Goal: Task Accomplishment & Management: Complete application form

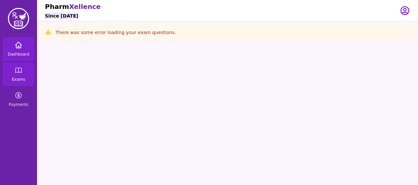
click at [20, 48] on icon at bounding box center [19, 45] width 6 height 6
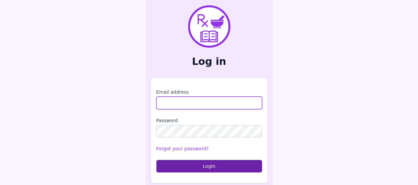
type input "**********"
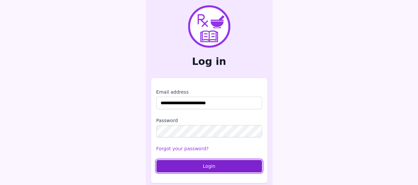
click at [174, 163] on button "Login" at bounding box center [209, 165] width 106 height 13
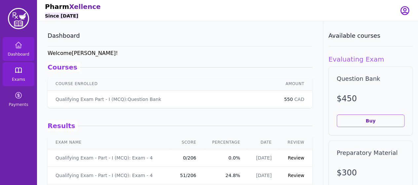
click at [30, 79] on link "Exams" at bounding box center [19, 74] width 32 height 24
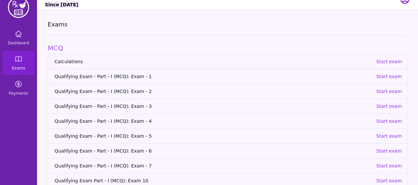
scroll to position [12, 0]
click at [386, 104] on p "Start exam" at bounding box center [389, 105] width 26 height 7
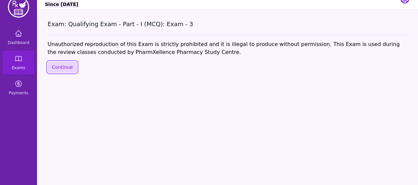
click at [71, 66] on button "Continue" at bounding box center [62, 66] width 29 height 11
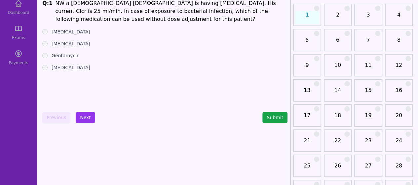
scroll to position [44, 0]
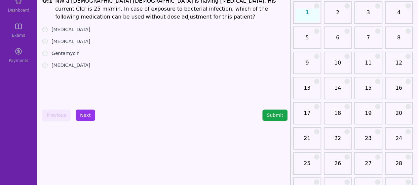
click at [311, 140] on link "21" at bounding box center [307, 140] width 24 height 13
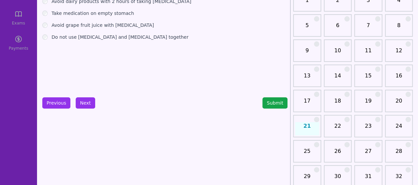
scroll to position [57, 0]
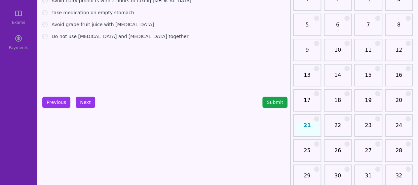
click at [334, 124] on link "22" at bounding box center [338, 127] width 24 height 13
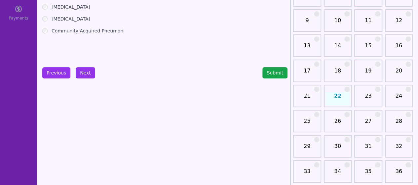
scroll to position [151, 0]
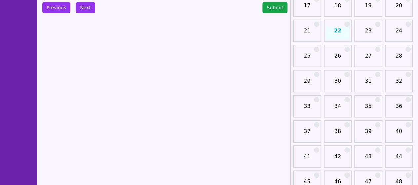
click at [364, 85] on link "31" at bounding box center [368, 83] width 24 height 13
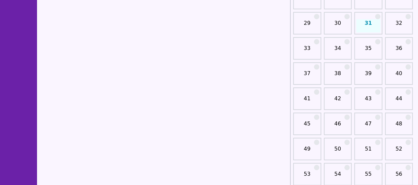
scroll to position [209, 0]
click at [309, 101] on link "41" at bounding box center [307, 101] width 24 height 13
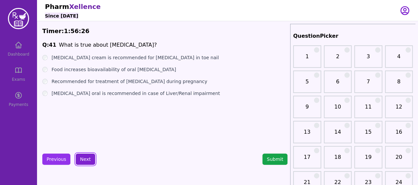
click at [84, 156] on button "Next" at bounding box center [85, 158] width 19 height 11
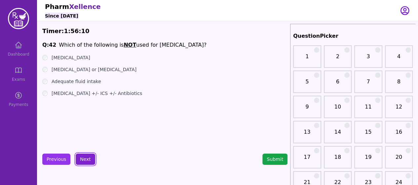
click at [85, 160] on button "Next" at bounding box center [85, 158] width 19 height 11
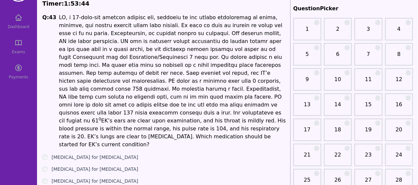
scroll to position [42, 0]
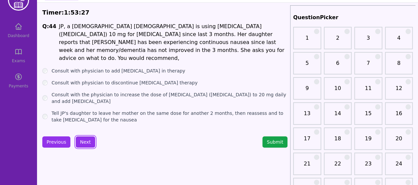
scroll to position [18, 0]
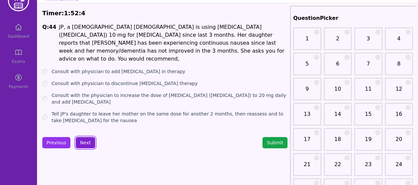
click at [84, 142] on button "Next" at bounding box center [85, 142] width 19 height 11
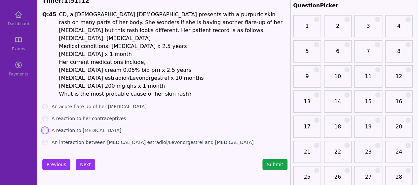
scroll to position [31, 0]
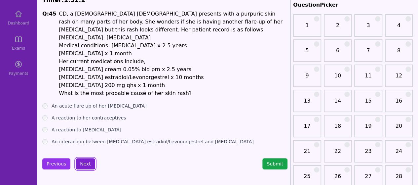
click at [83, 161] on button "Next" at bounding box center [85, 163] width 19 height 11
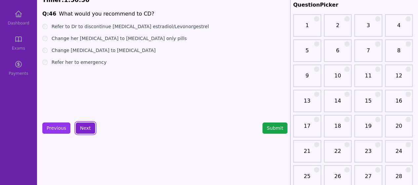
click at [83, 127] on button "Next" at bounding box center [85, 127] width 19 height 11
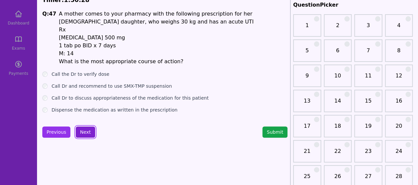
click at [83, 130] on button "Next" at bounding box center [85, 131] width 19 height 11
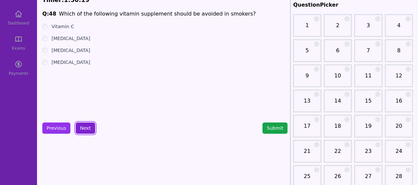
click at [85, 128] on button "Next" at bounding box center [85, 127] width 19 height 11
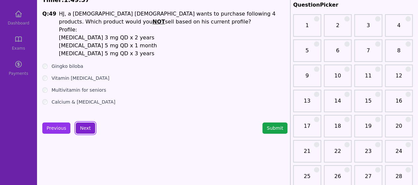
click at [83, 130] on button "Next" at bounding box center [85, 127] width 19 height 11
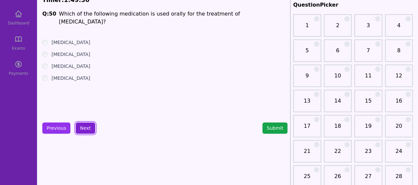
click at [84, 126] on button "Next" at bounding box center [85, 127] width 19 height 11
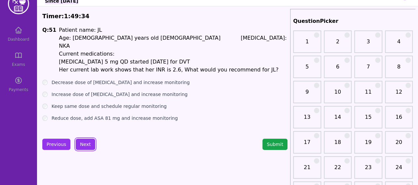
scroll to position [29, 0]
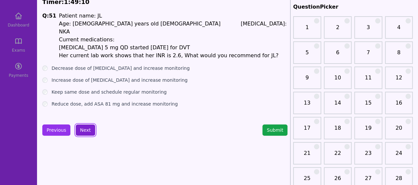
click at [89, 127] on button "Next" at bounding box center [85, 129] width 19 height 11
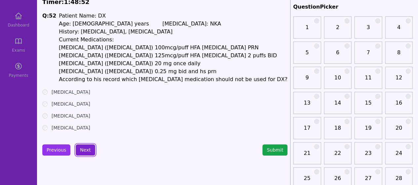
click at [83, 151] on button "Next" at bounding box center [85, 149] width 19 height 11
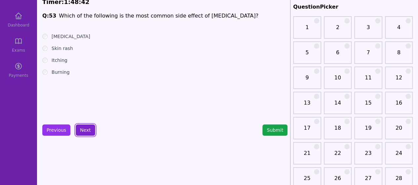
click at [84, 129] on button "Next" at bounding box center [85, 129] width 19 height 11
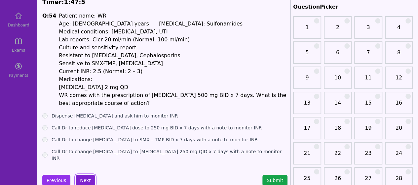
click at [84, 174] on button "Next" at bounding box center [85, 179] width 19 height 11
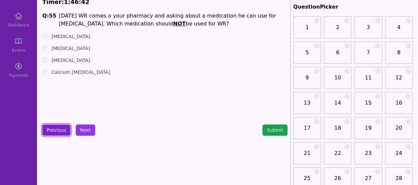
click at [64, 127] on button "Previous" at bounding box center [56, 129] width 28 height 11
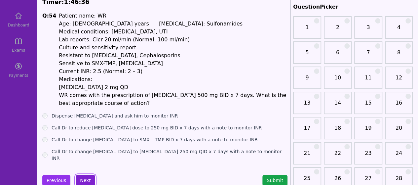
click at [81, 174] on button "Next" at bounding box center [85, 179] width 19 height 11
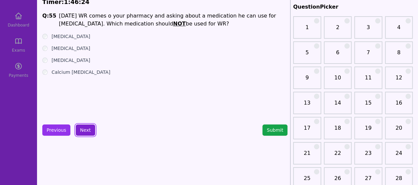
click at [85, 127] on button "Next" at bounding box center [85, 129] width 19 height 11
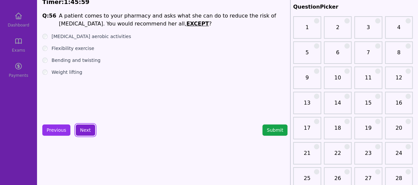
click at [87, 128] on button "Next" at bounding box center [85, 129] width 19 height 11
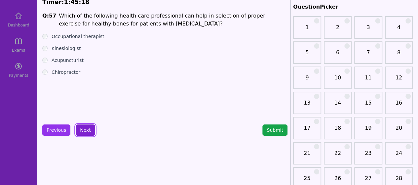
click at [80, 132] on button "Next" at bounding box center [85, 129] width 19 height 11
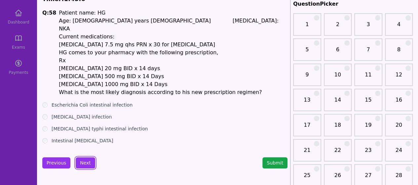
scroll to position [32, 0]
click at [85, 157] on button "Next" at bounding box center [85, 162] width 19 height 11
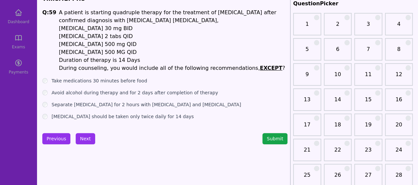
click at [44, 84] on div "Take medications 30 minutes before food" at bounding box center [164, 80] width 245 height 7
click at [87, 139] on button "Next" at bounding box center [85, 138] width 19 height 11
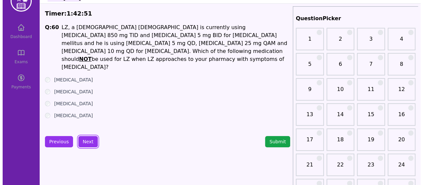
scroll to position [17, 0]
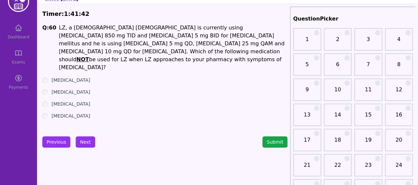
click at [274, 146] on button "Submit" at bounding box center [274, 141] width 25 height 11
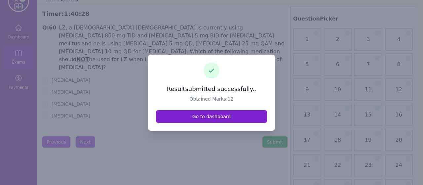
click at [219, 121] on link "Go to dashboard" at bounding box center [211, 116] width 111 height 13
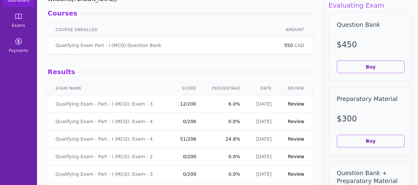
scroll to position [54, 0]
click at [292, 105] on link "Review" at bounding box center [296, 103] width 17 height 5
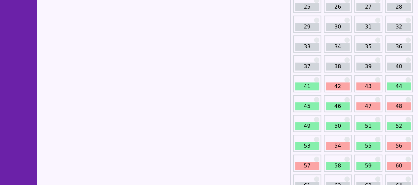
scroll to position [166, 0]
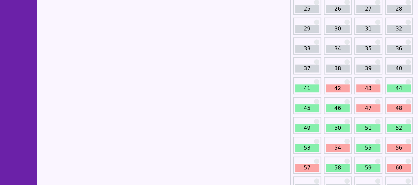
click at [308, 83] on div "41" at bounding box center [307, 85] width 28 height 17
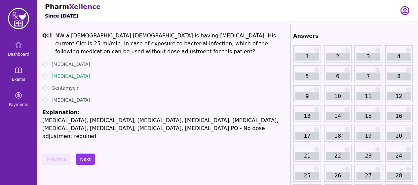
scroll to position [141, 0]
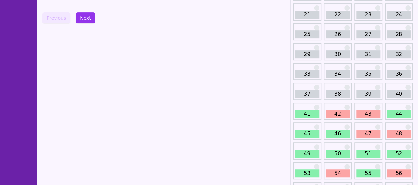
click at [301, 116] on link "41" at bounding box center [307, 114] width 24 height 8
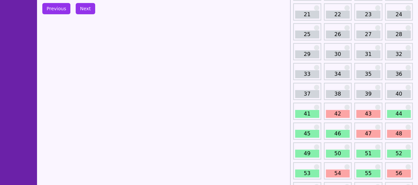
scroll to position [5, 0]
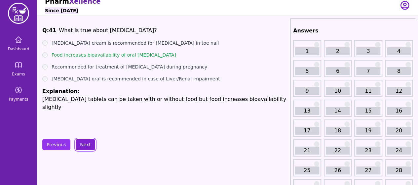
click at [87, 144] on button "Next" at bounding box center [85, 144] width 19 height 11
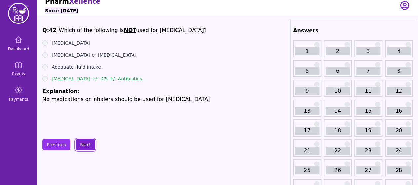
click at [85, 146] on button "Next" at bounding box center [85, 144] width 19 height 11
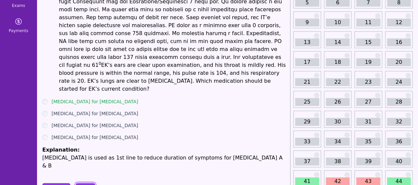
scroll to position [76, 0]
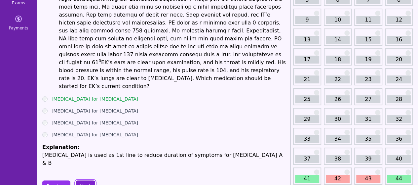
click at [90, 180] on button "Next" at bounding box center [85, 185] width 19 height 11
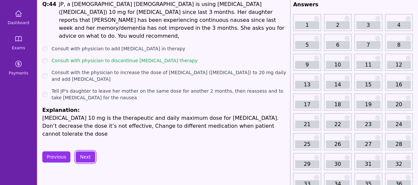
scroll to position [32, 0]
click at [85, 151] on button "Next" at bounding box center [85, 156] width 19 height 11
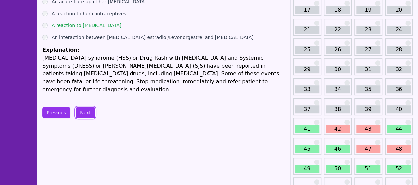
scroll to position [126, 0]
click at [87, 107] on button "Next" at bounding box center [85, 112] width 19 height 11
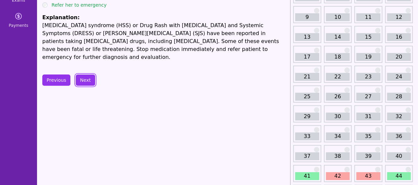
scroll to position [78, 0]
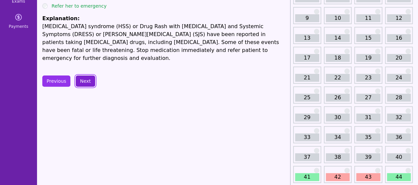
click at [82, 75] on button "Next" at bounding box center [85, 80] width 19 height 11
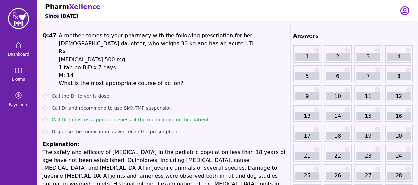
scroll to position [88, 0]
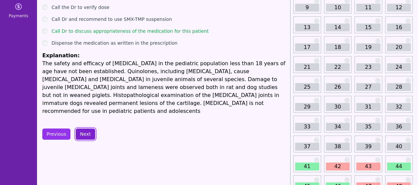
click at [88, 128] on button "Next" at bounding box center [85, 133] width 19 height 11
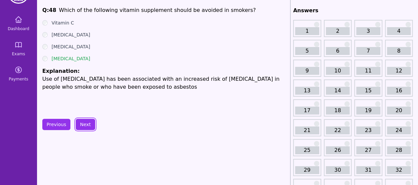
scroll to position [26, 0]
click at [84, 123] on button "Next" at bounding box center [85, 123] width 19 height 11
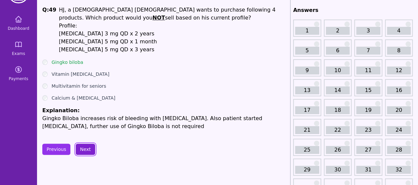
click at [86, 147] on button "Next" at bounding box center [85, 148] width 19 height 11
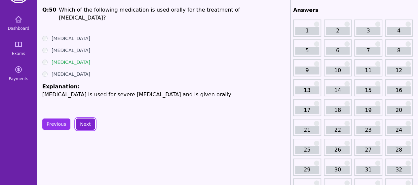
click at [86, 124] on button "Next" at bounding box center [85, 123] width 19 height 11
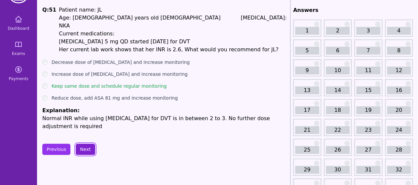
click at [87, 143] on button "Next" at bounding box center [85, 148] width 19 height 11
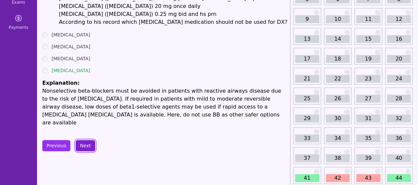
scroll to position [77, 0]
click at [83, 139] on button "Next" at bounding box center [85, 144] width 19 height 11
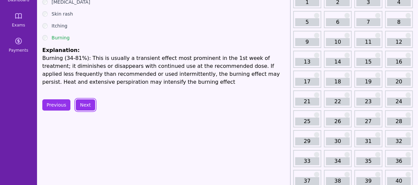
scroll to position [55, 0]
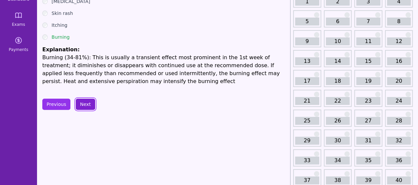
click at [85, 107] on button "Next" at bounding box center [85, 103] width 19 height 11
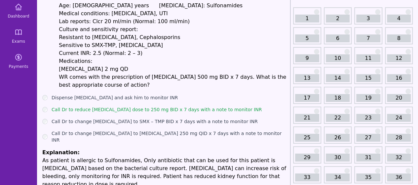
scroll to position [64, 0]
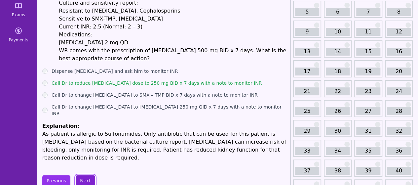
click at [90, 175] on button "Next" at bounding box center [85, 180] width 19 height 11
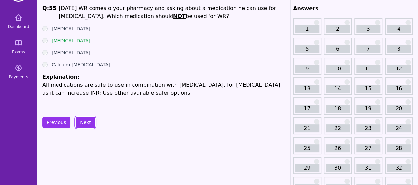
scroll to position [29, 0]
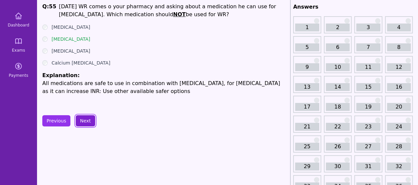
click at [86, 123] on button "Next" at bounding box center [85, 120] width 19 height 11
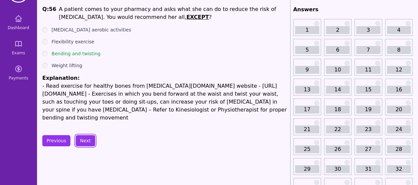
scroll to position [28, 0]
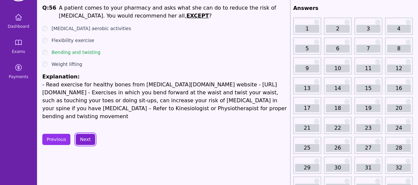
click at [82, 143] on button "Next" at bounding box center [85, 138] width 19 height 11
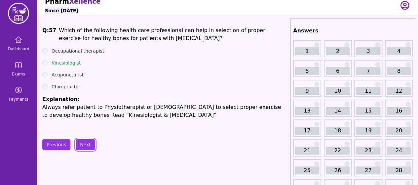
scroll to position [6, 0]
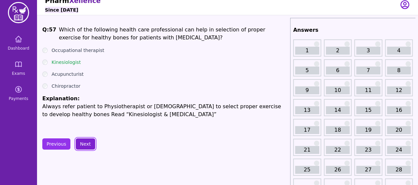
click at [90, 146] on button "Next" at bounding box center [85, 143] width 19 height 11
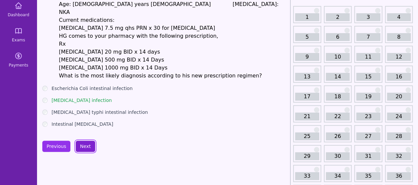
scroll to position [39, 0]
click at [84, 141] on button "Next" at bounding box center [85, 146] width 19 height 11
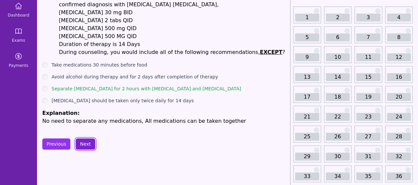
click at [84, 141] on button "Next" at bounding box center [85, 143] width 19 height 11
